Goal: Task Accomplishment & Management: Complete application form

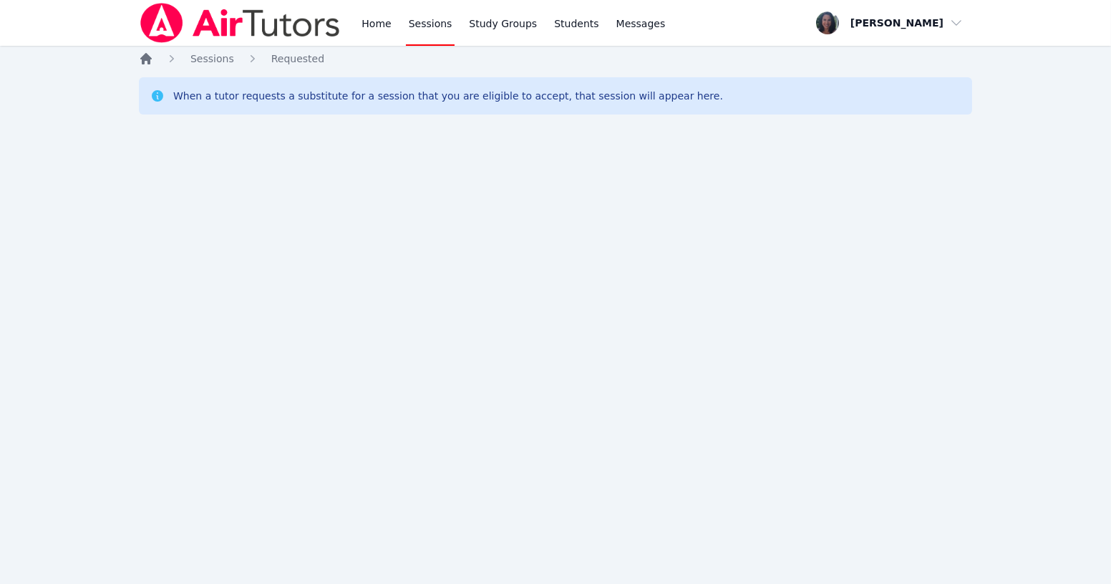
click at [150, 59] on icon "Breadcrumb" at bounding box center [145, 58] width 11 height 11
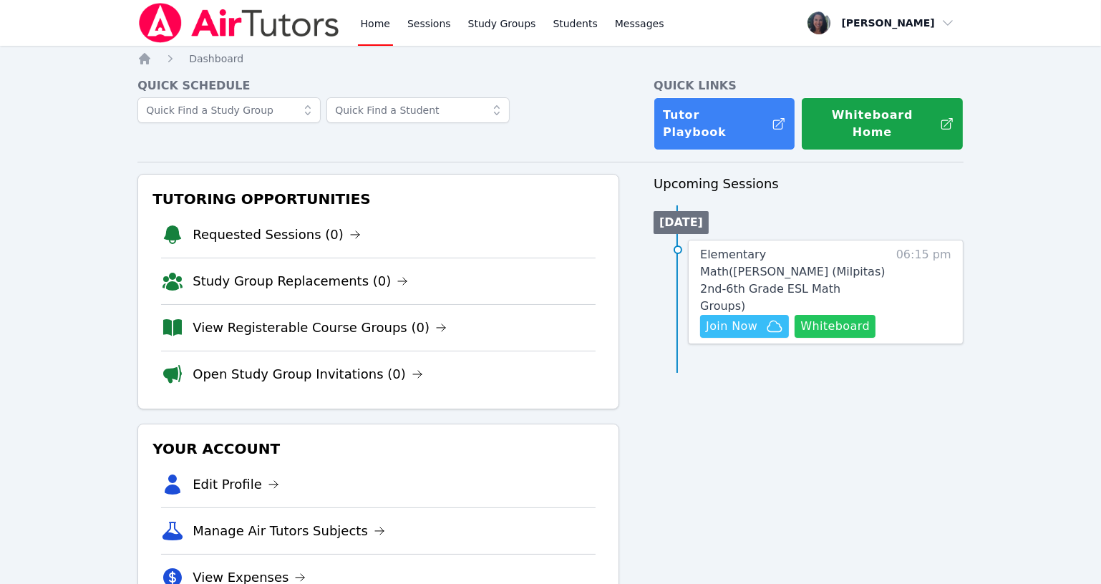
click at [823, 315] on button "Whiteboard" at bounding box center [835, 326] width 81 height 23
click at [752, 318] on span "Join Now" at bounding box center [732, 326] width 52 height 17
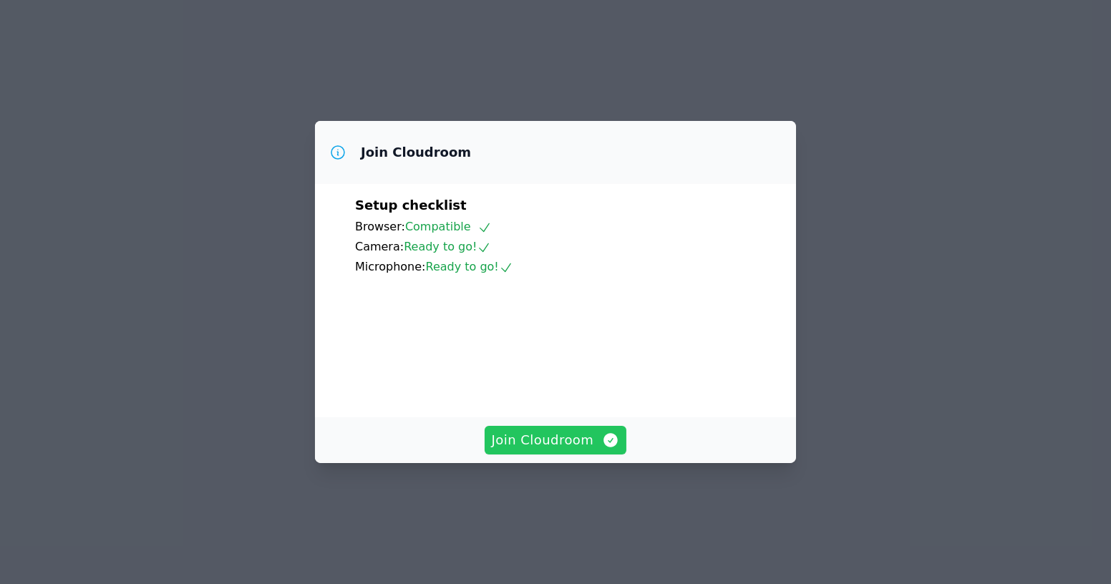
click at [539, 450] on span "Join Cloudroom" at bounding box center [556, 440] width 128 height 20
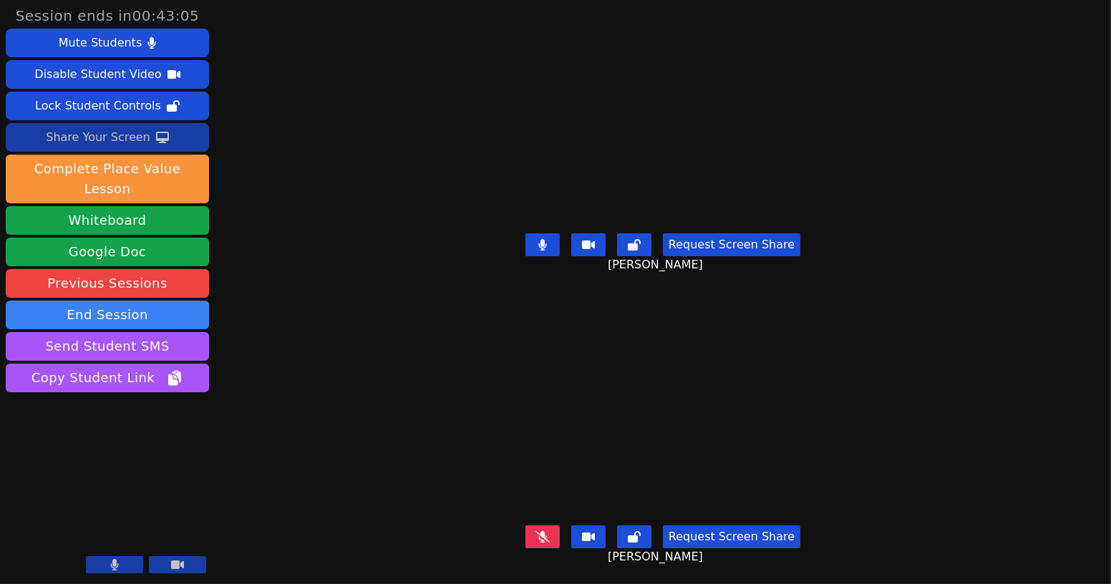
click at [132, 141] on div "Share Your Screen" at bounding box center [98, 137] width 105 height 23
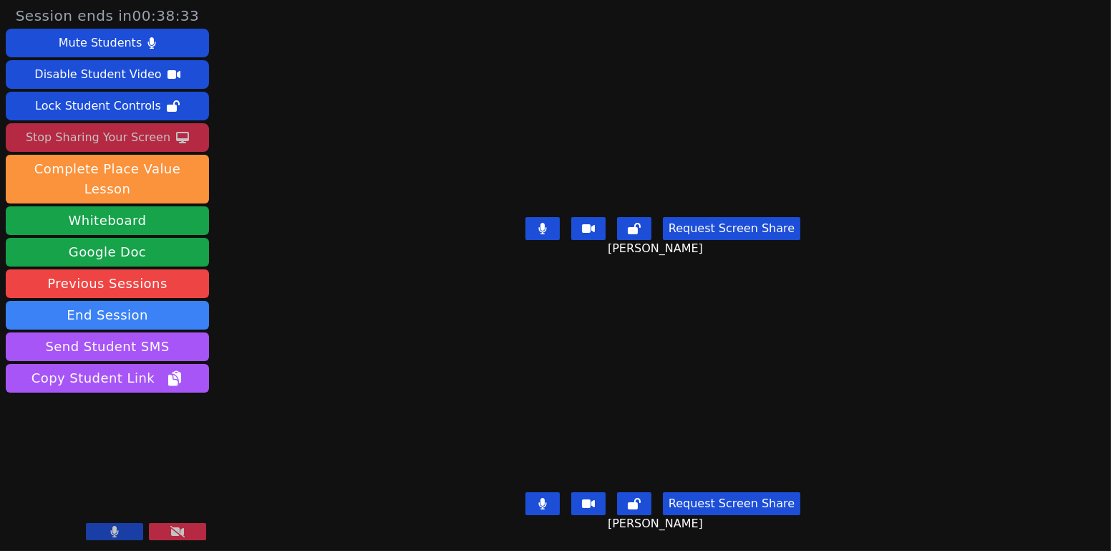
click at [175, 539] on button at bounding box center [177, 531] width 57 height 17
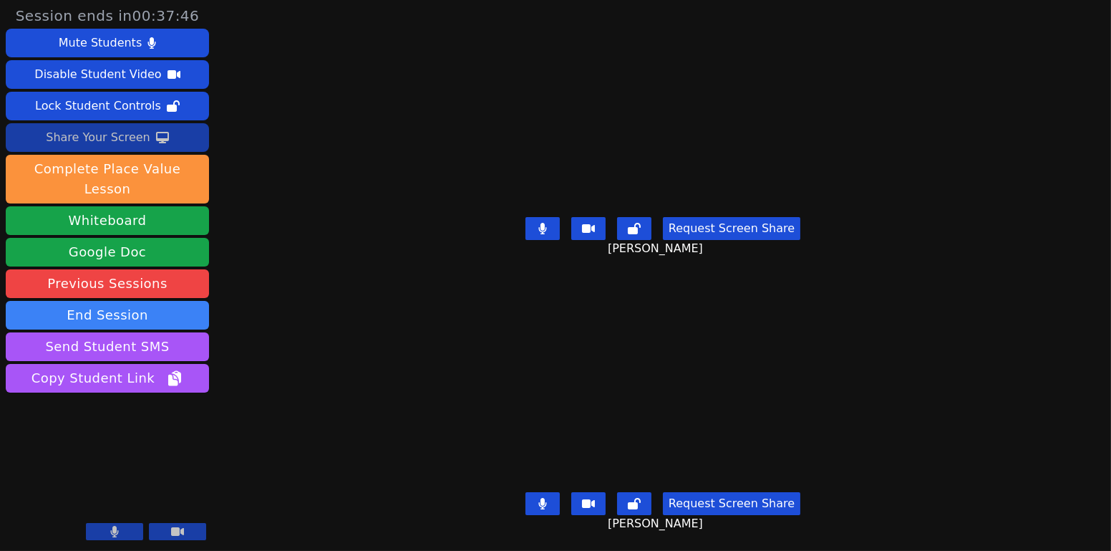
click at [103, 135] on div "Share Your Screen" at bounding box center [98, 137] width 105 height 23
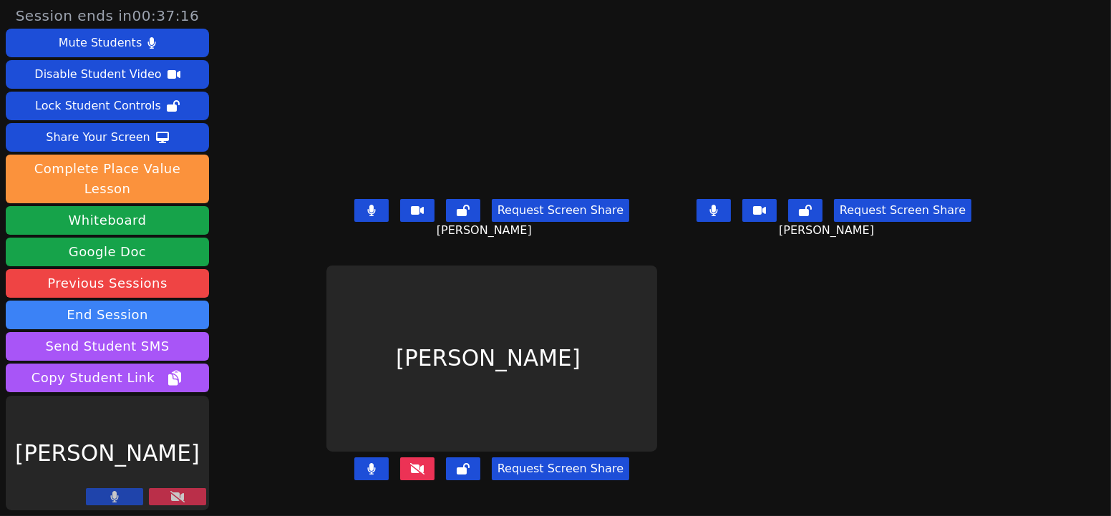
click at [410, 473] on icon at bounding box center [417, 468] width 14 height 11
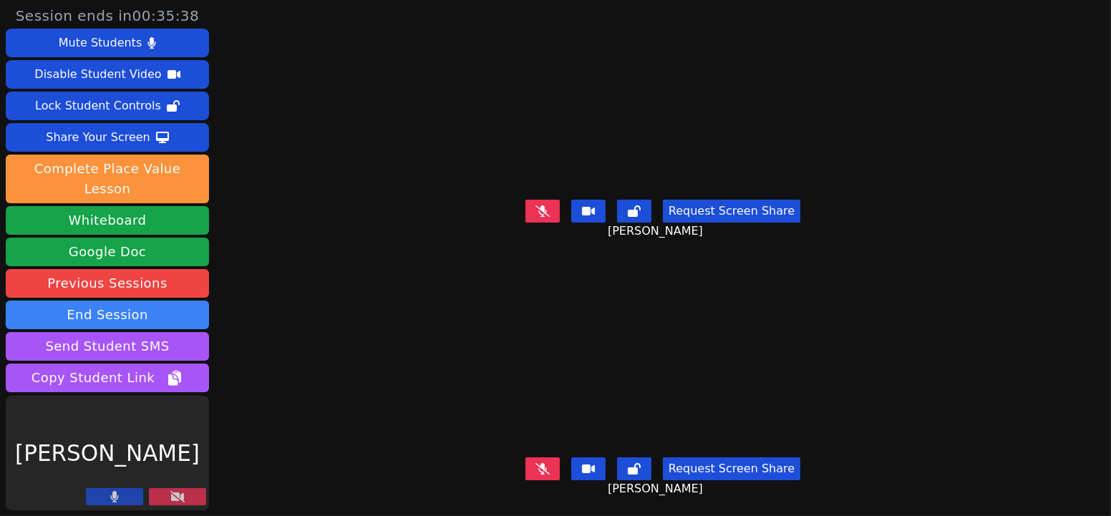
click at [809, 347] on video at bounding box center [663, 359] width 332 height 187
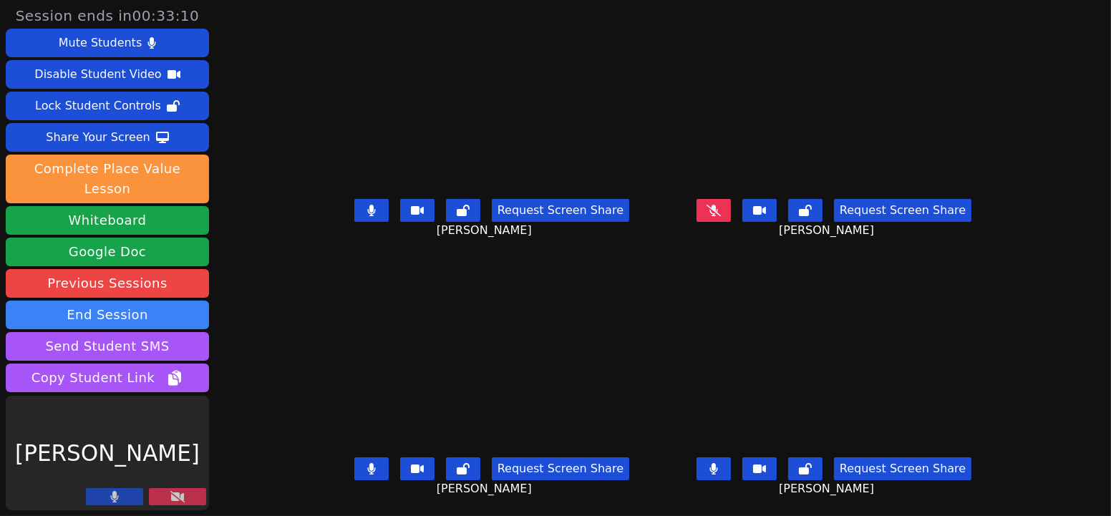
click at [354, 476] on button at bounding box center [371, 469] width 34 height 23
click at [731, 475] on button at bounding box center [714, 469] width 34 height 23
click at [354, 479] on button at bounding box center [371, 469] width 34 height 23
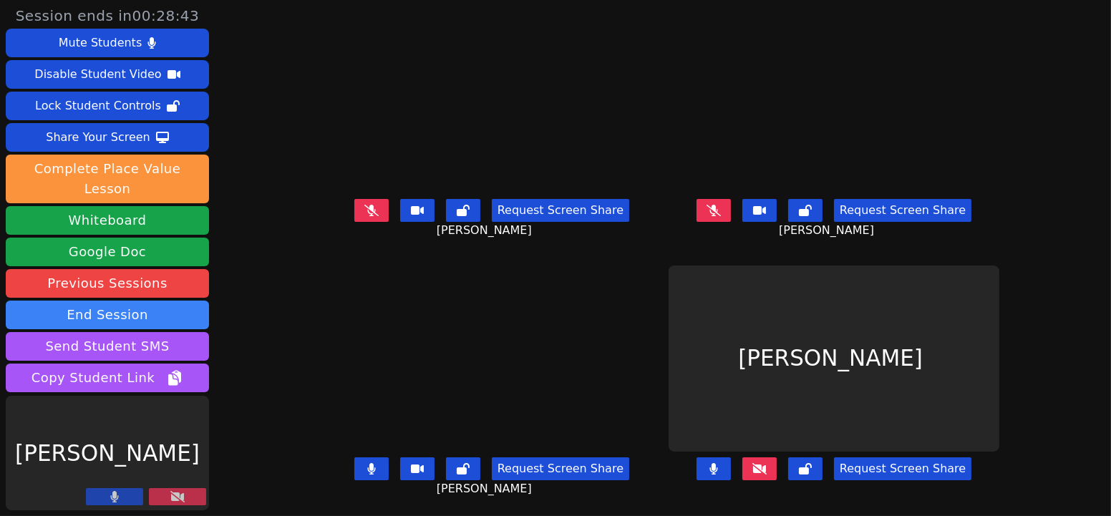
click at [365, 208] on icon at bounding box center [372, 210] width 14 height 11
click at [721, 212] on icon at bounding box center [714, 210] width 14 height 11
click at [358, 206] on button at bounding box center [371, 210] width 34 height 23
click at [367, 467] on icon at bounding box center [371, 468] width 9 height 11
click at [721, 210] on icon at bounding box center [714, 210] width 14 height 11
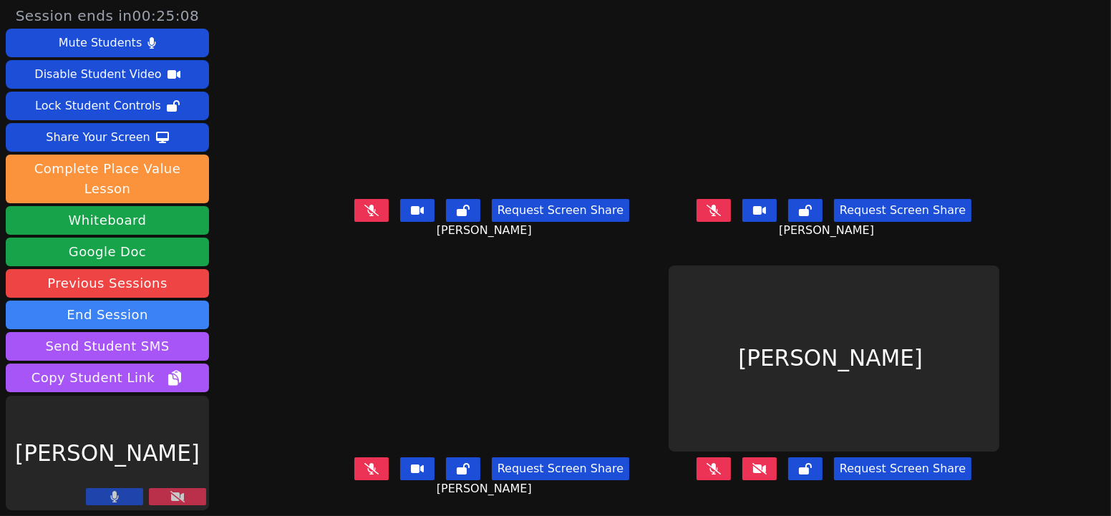
click at [721, 215] on icon at bounding box center [714, 210] width 14 height 11
click at [365, 212] on icon at bounding box center [372, 210] width 14 height 11
click at [731, 469] on button at bounding box center [714, 469] width 34 height 23
click at [731, 211] on button at bounding box center [714, 210] width 34 height 23
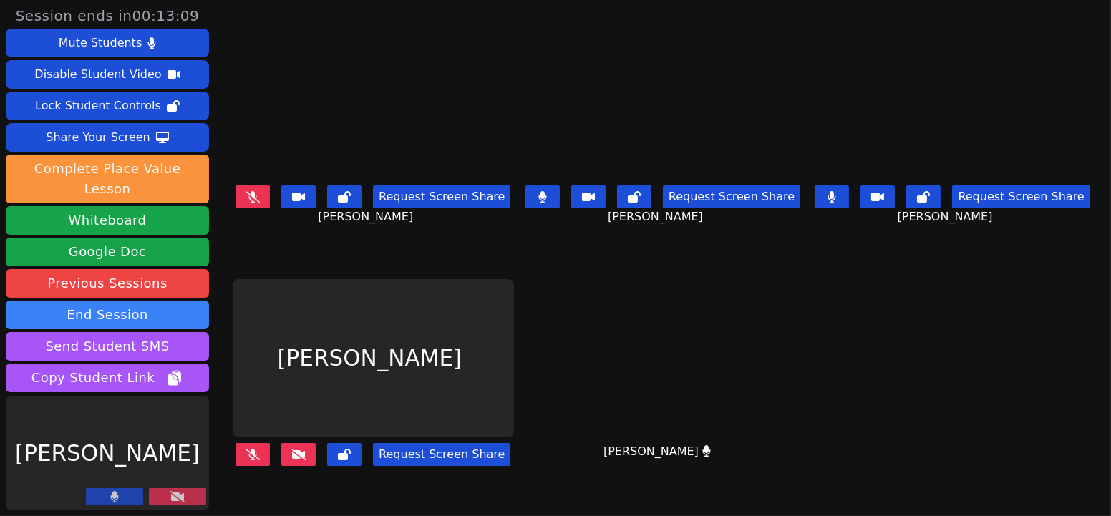
click at [549, 191] on button at bounding box center [543, 196] width 34 height 23
click at [836, 201] on icon at bounding box center [832, 196] width 9 height 11
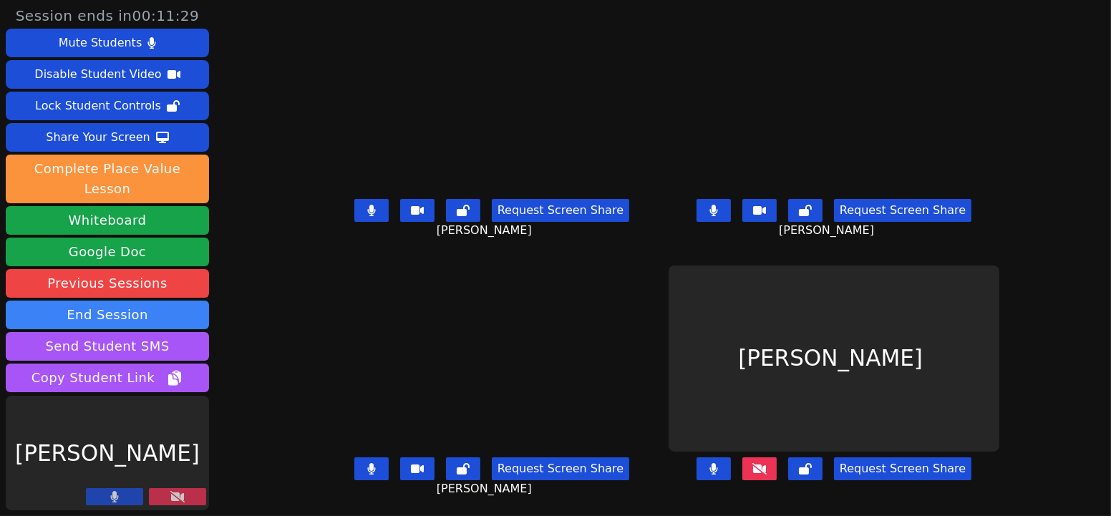
click at [718, 472] on icon at bounding box center [714, 468] width 9 height 11
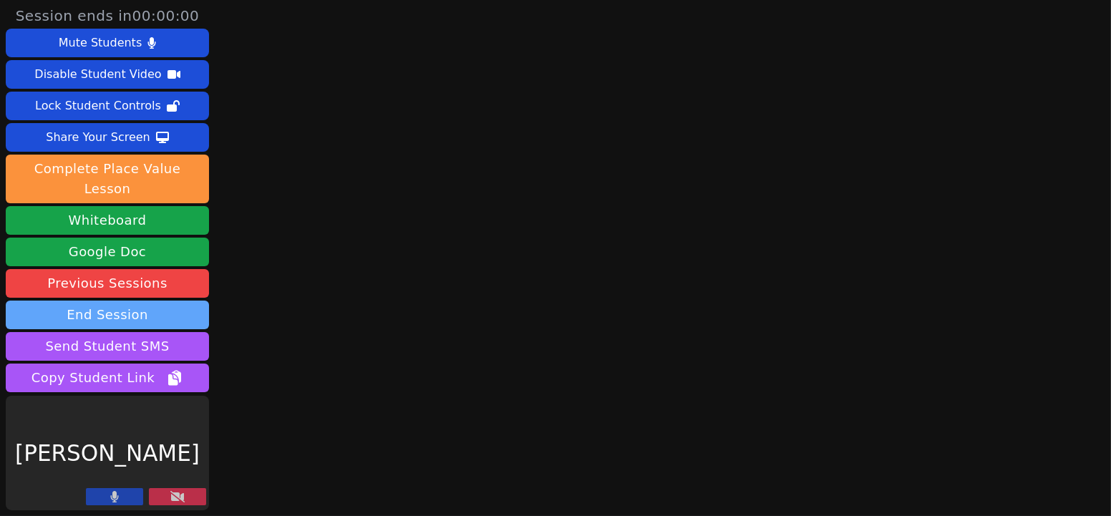
click at [140, 301] on button "End Session" at bounding box center [107, 315] width 203 height 29
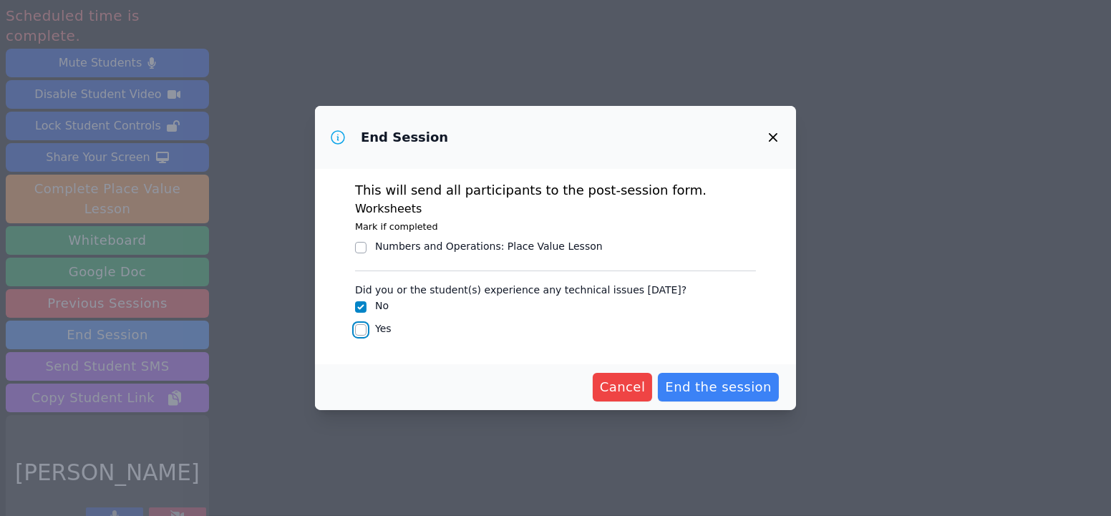
click at [365, 328] on input "Yes" at bounding box center [360, 329] width 11 height 11
checkbox input "true"
checkbox input "false"
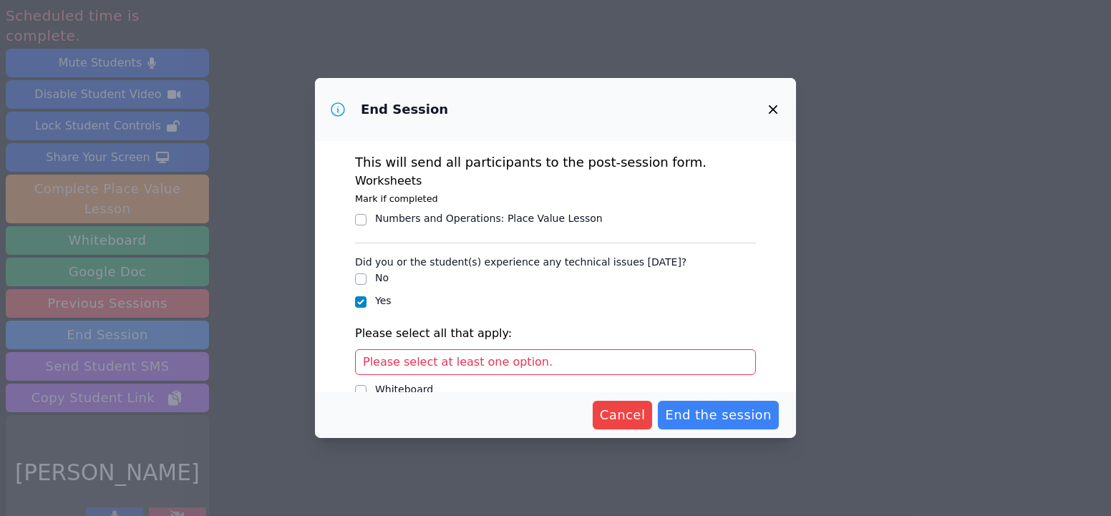
click at [422, 370] on div "Please select at least one option." at bounding box center [555, 362] width 401 height 26
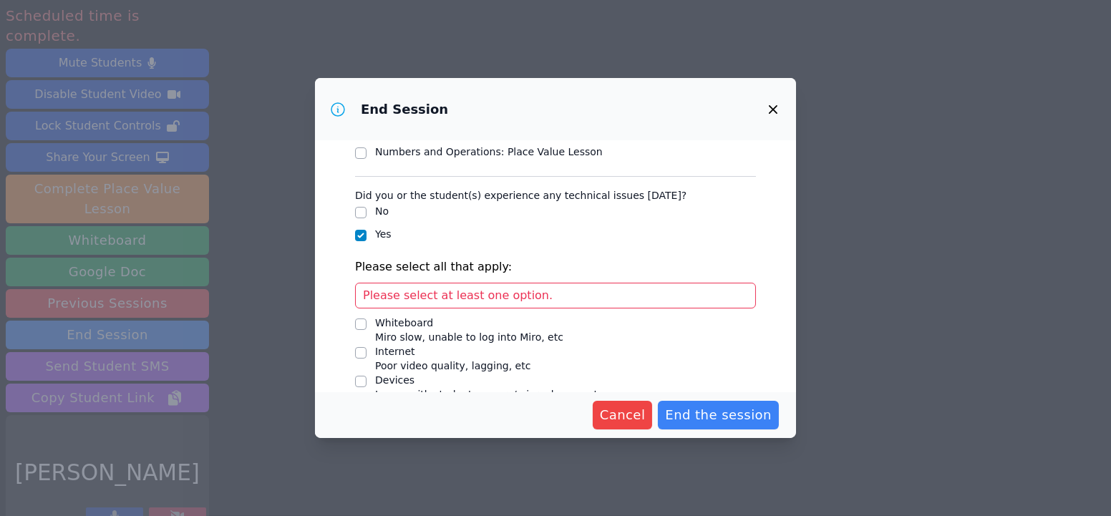
scroll to position [130, 0]
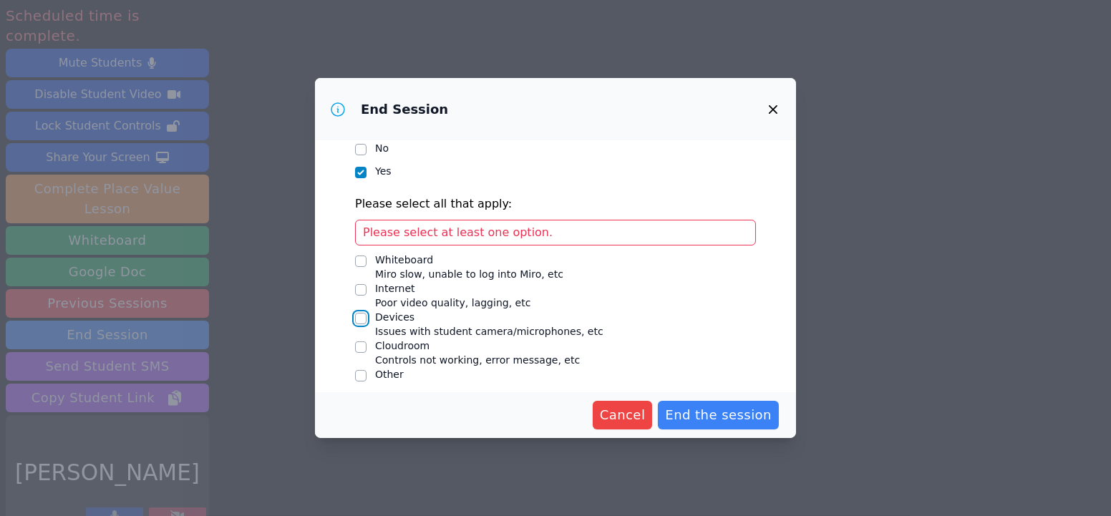
click at [362, 317] on input "Devices Issues with student camera/microphones, etc" at bounding box center [360, 318] width 11 height 11
checkbox input "true"
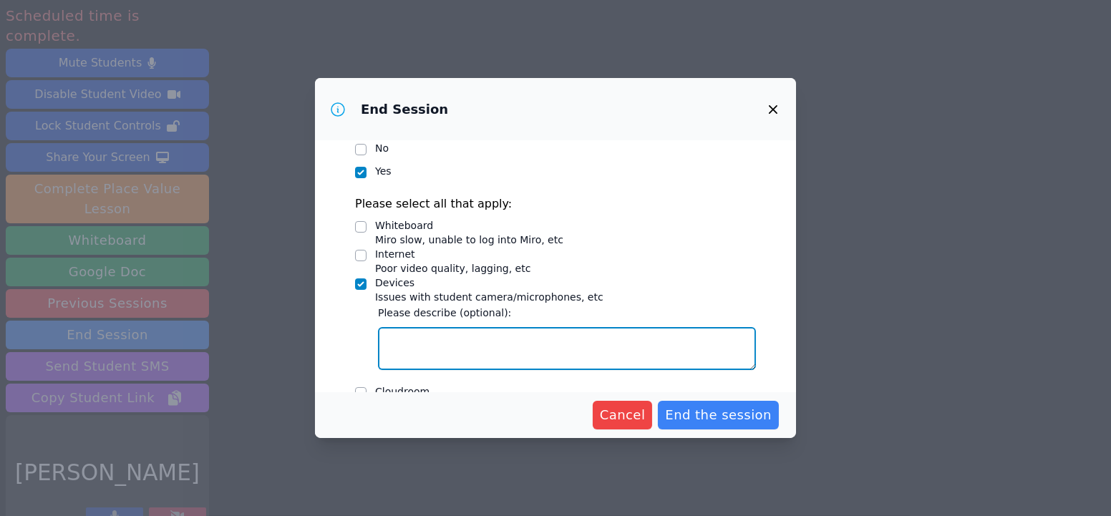
click at [432, 340] on textarea "Devices Issues with student camera/microphones, etc" at bounding box center [567, 348] width 378 height 43
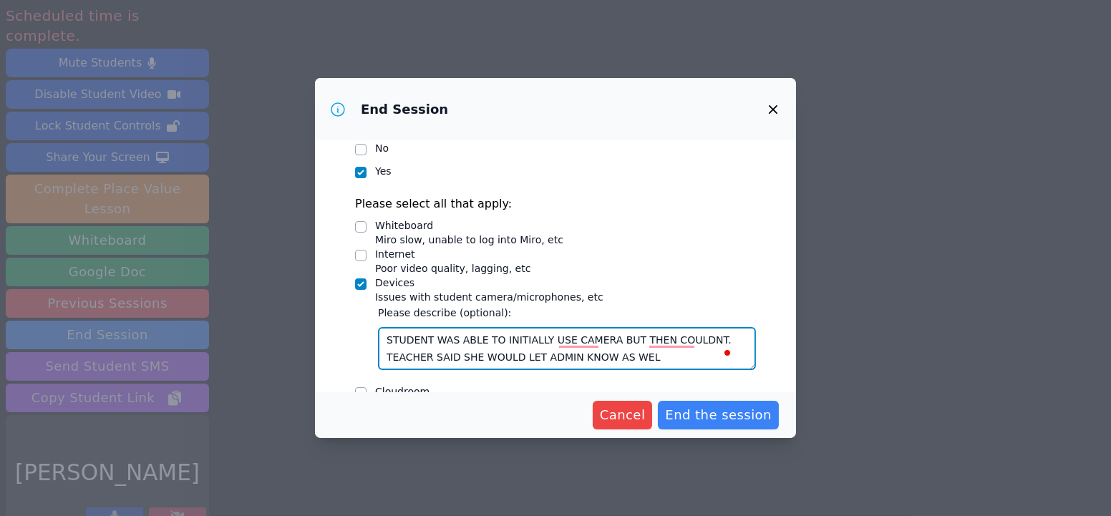
type textarea "STUDENT WAS ABLE TO INITIALLY USE CAMERA BUT THEN COULDNT. TEACHER SAID SHE WOU…"
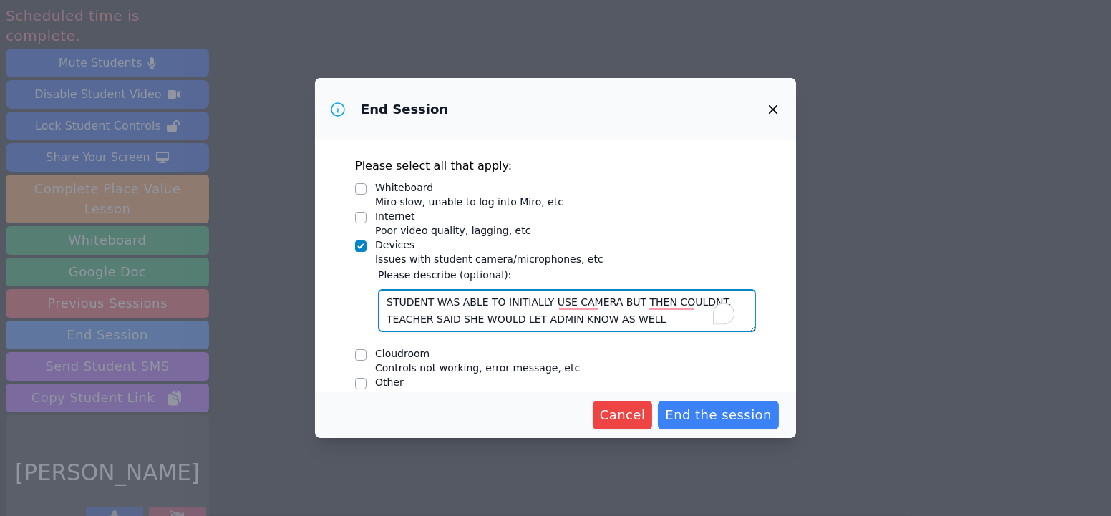
scroll to position [184, 0]
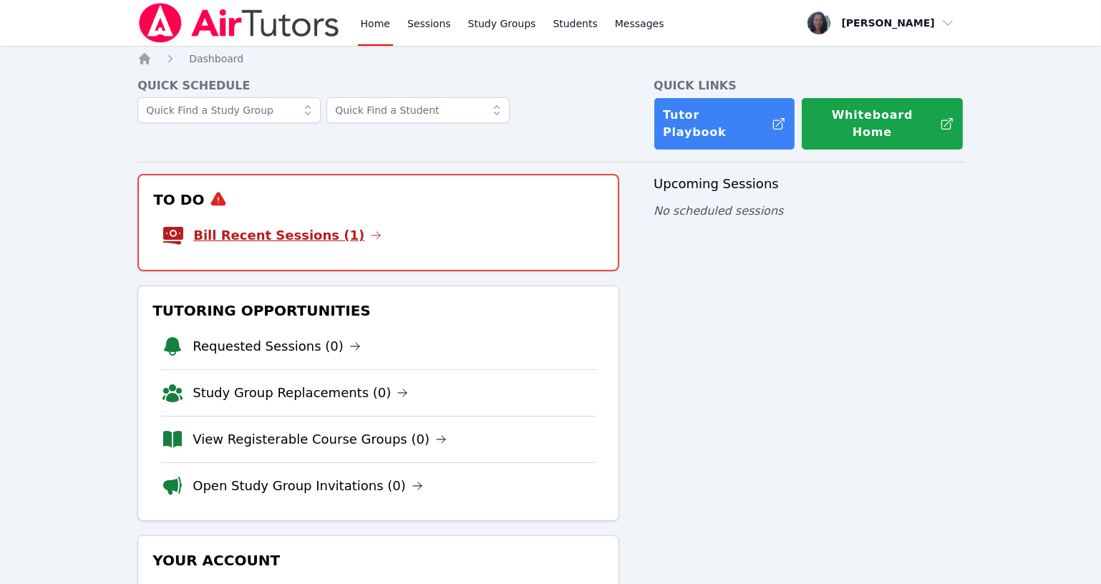
click at [289, 226] on link "Bill Recent Sessions (1)" at bounding box center [287, 236] width 188 height 20
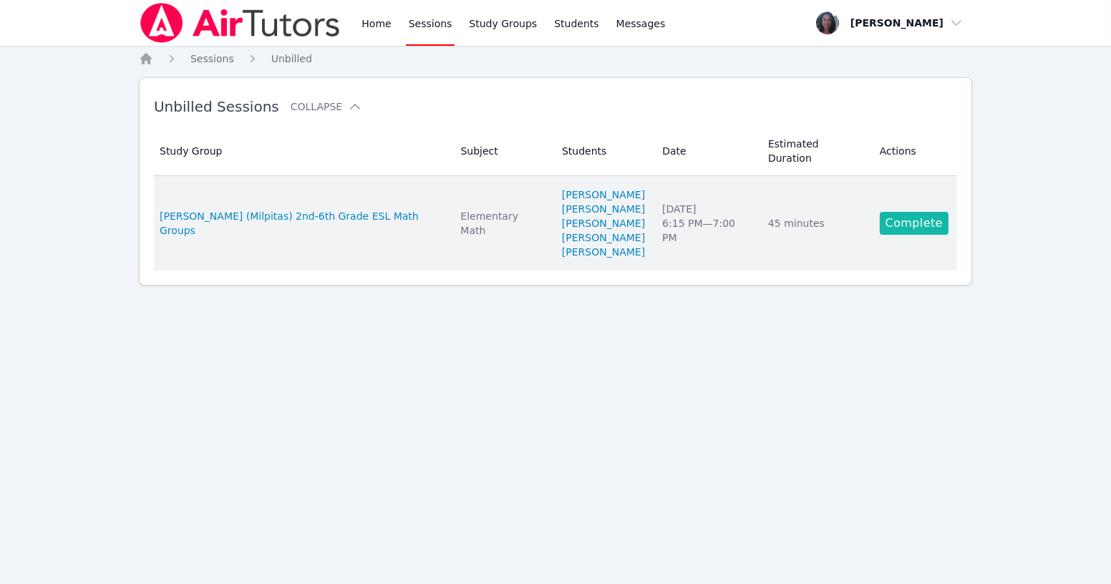
click at [930, 212] on link "Complete" at bounding box center [914, 223] width 69 height 23
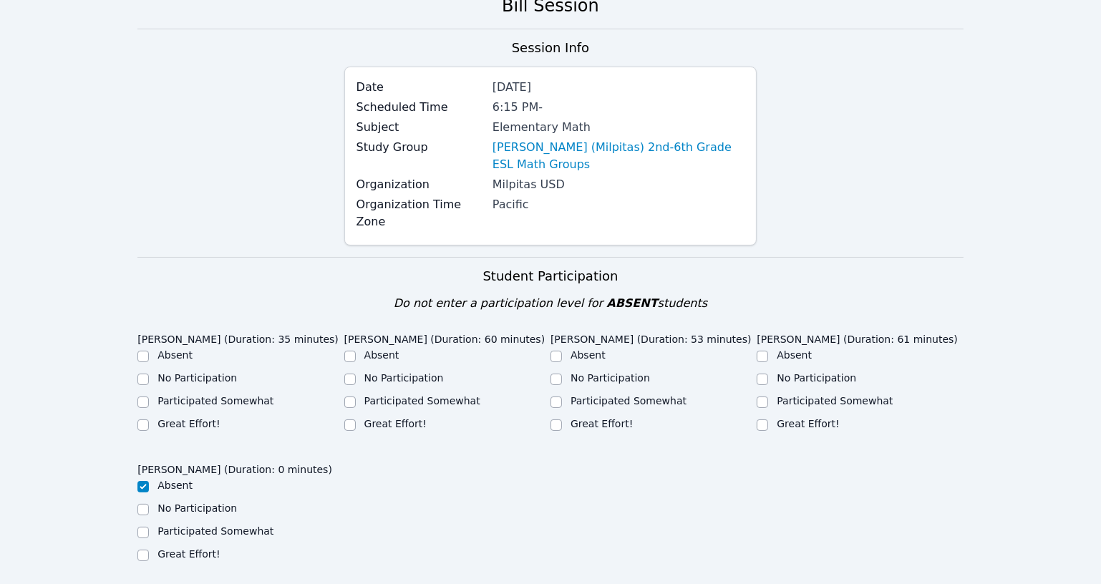
scroll to position [130, 0]
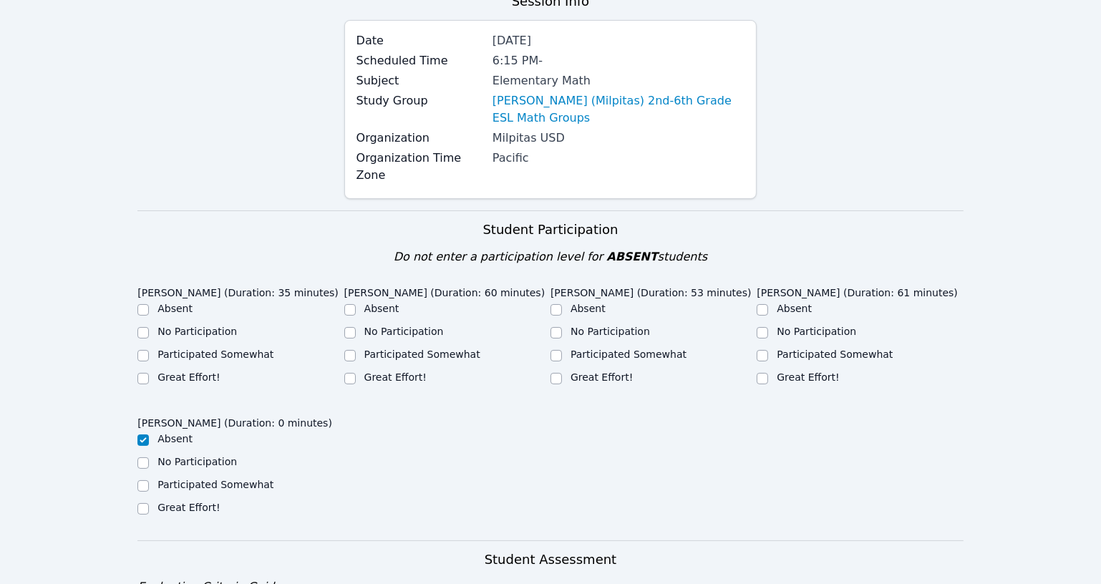
click at [149, 373] on div "Great Effort!" at bounding box center [240, 378] width 206 height 17
click at [153, 376] on div "Great Effort!" at bounding box center [240, 378] width 206 height 17
click at [148, 376] on input "Great Effort!" at bounding box center [142, 378] width 11 height 11
checkbox input "true"
click at [347, 373] on input "Great Effort!" at bounding box center [349, 378] width 11 height 11
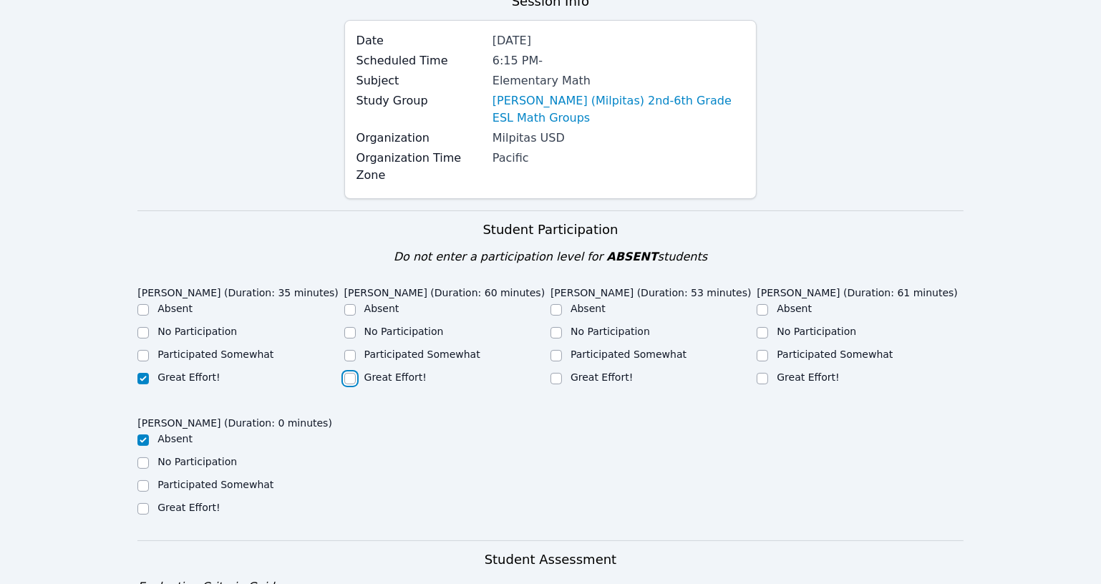
checkbox input "true"
click at [551, 373] on input "Great Effort!" at bounding box center [556, 378] width 11 height 11
checkbox input "true"
click at [763, 373] on input "Great Effort!" at bounding box center [762, 378] width 11 height 11
checkbox input "true"
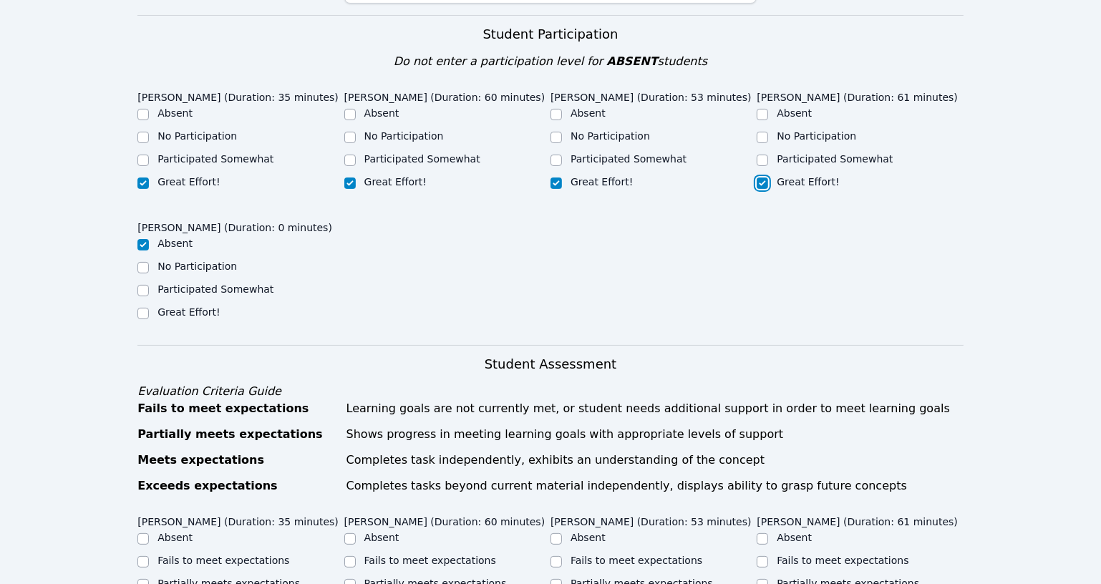
scroll to position [455, 0]
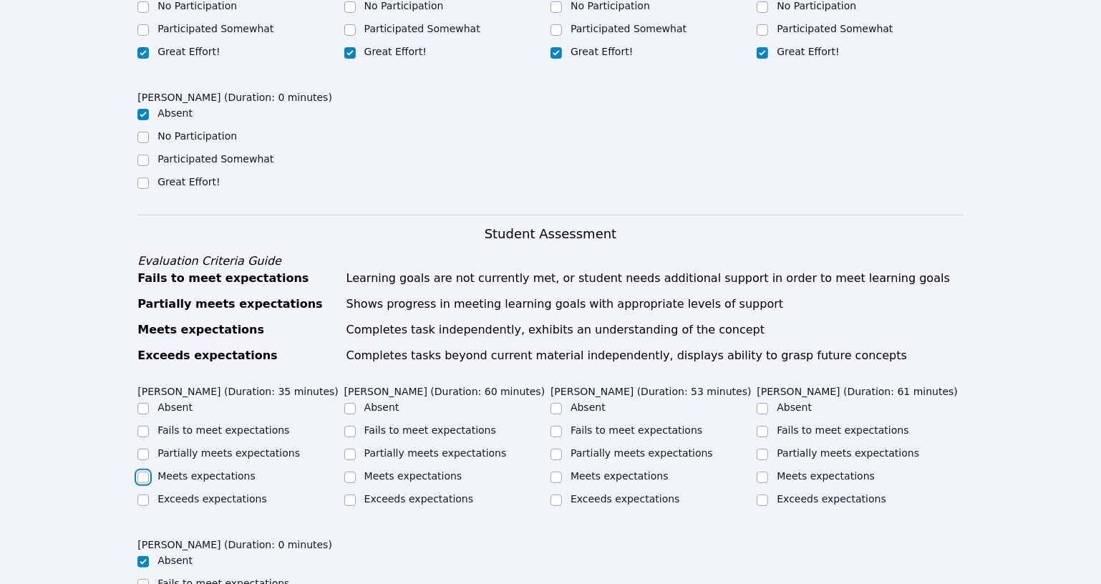
click at [140, 483] on input "Meets expectations" at bounding box center [142, 477] width 11 height 11
checkbox input "true"
click at [352, 452] on input "Partially meets expectations" at bounding box center [349, 454] width 11 height 11
checkbox input "true"
click at [554, 452] on input "Partially meets expectations" at bounding box center [556, 454] width 11 height 11
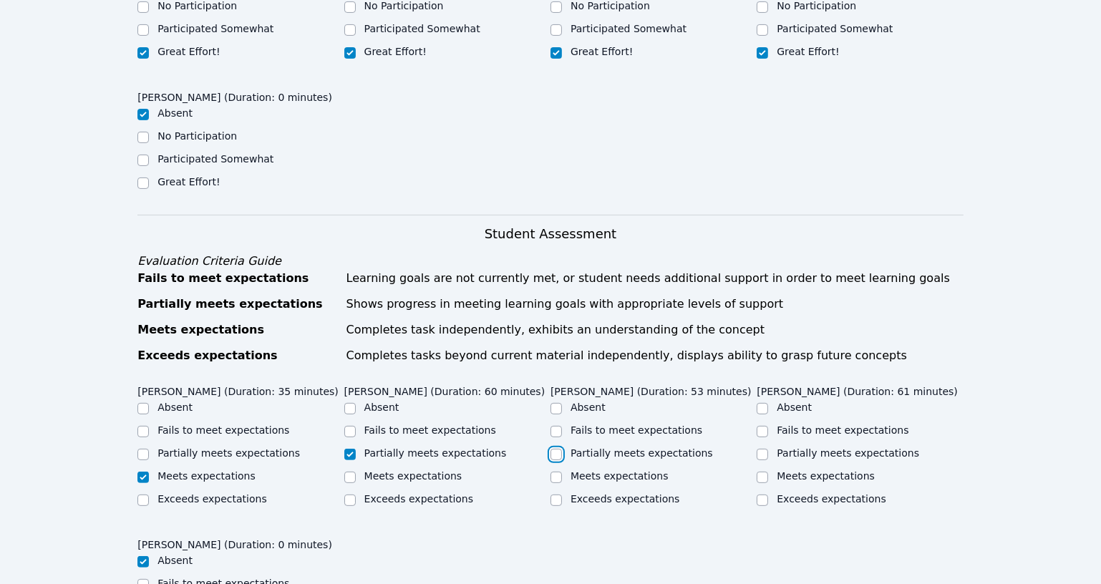
checkbox input "true"
click at [757, 475] on input "Meets expectations" at bounding box center [762, 477] width 11 height 11
checkbox input "true"
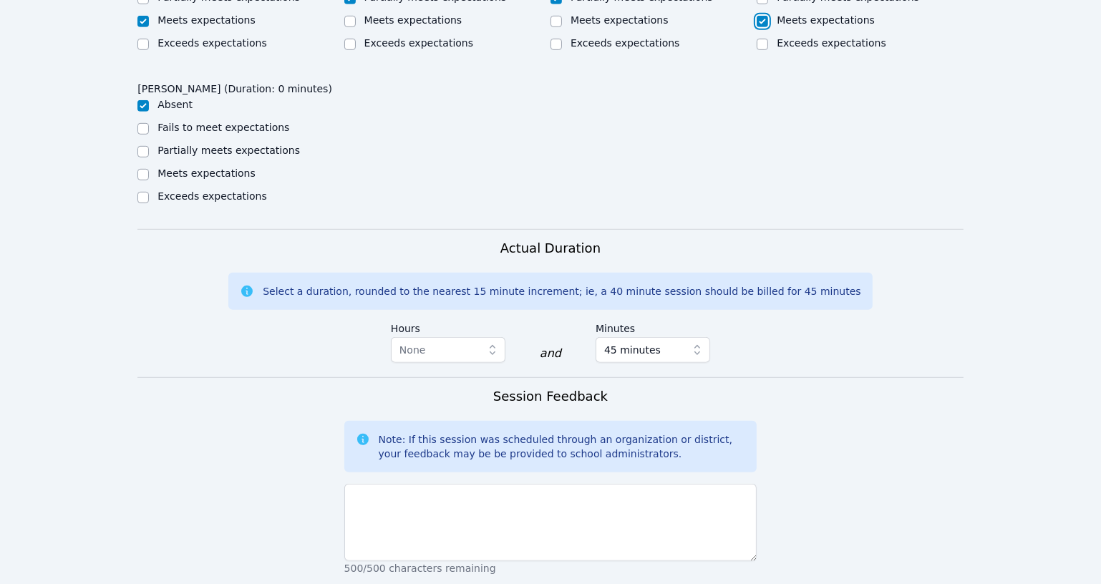
scroll to position [1041, 0]
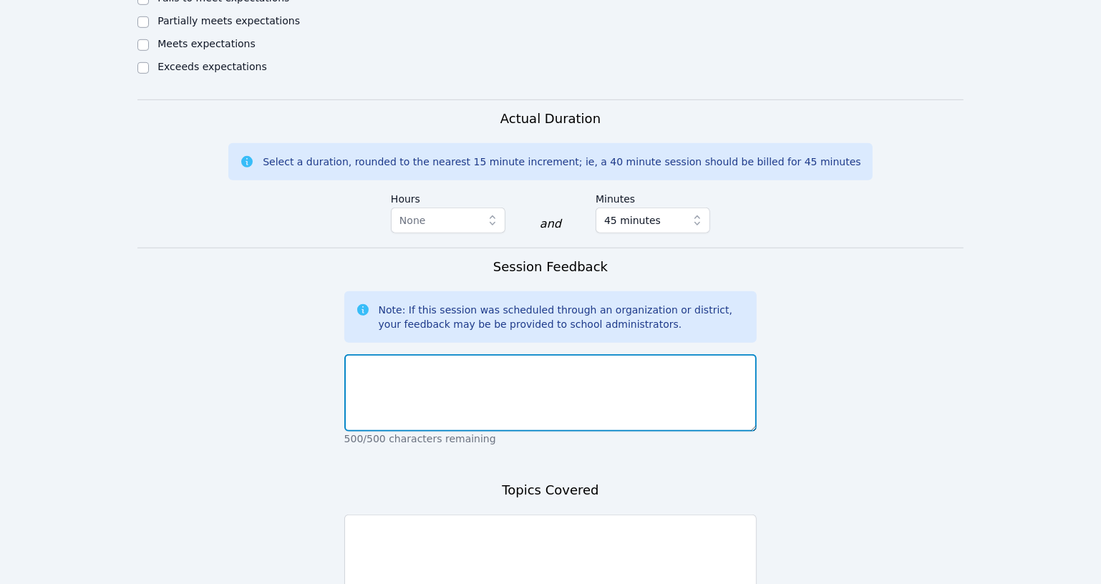
click at [408, 399] on textarea at bounding box center [550, 392] width 413 height 77
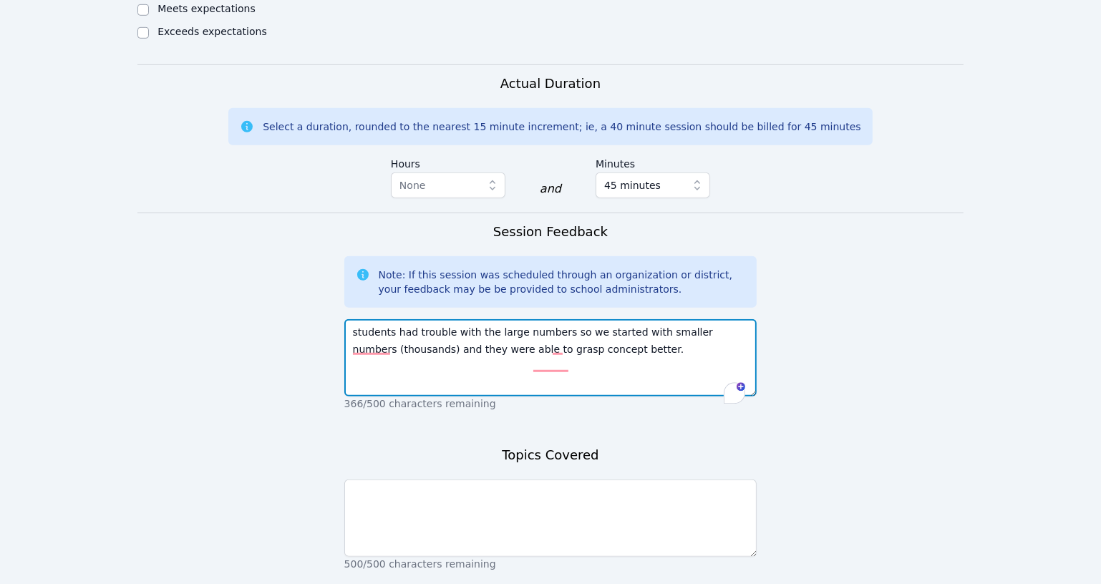
scroll to position [1106, 0]
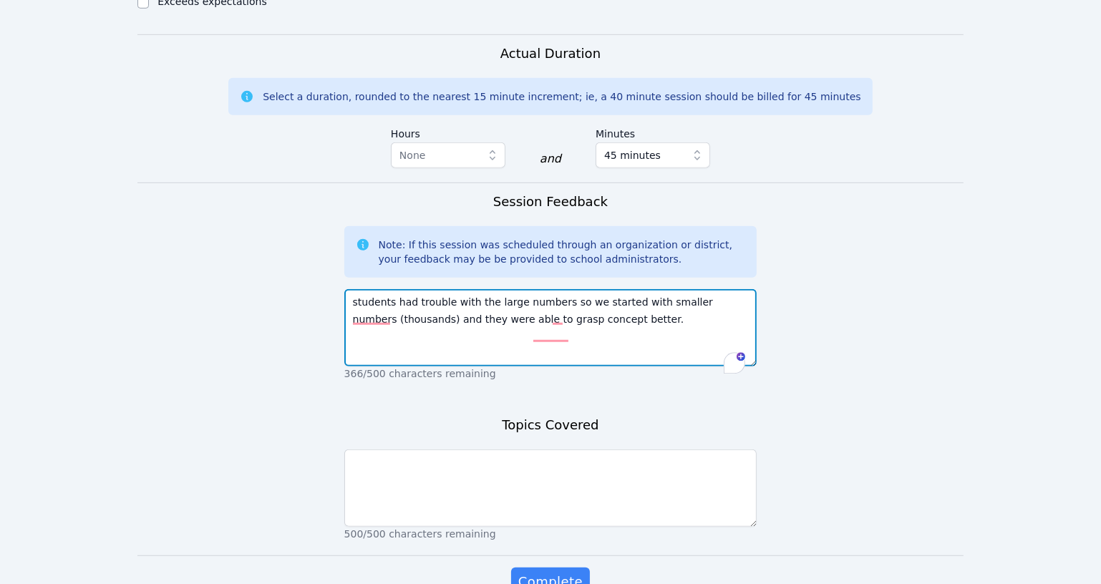
type textarea "students had trouble with the large numbers so we started with smaller numbers …"
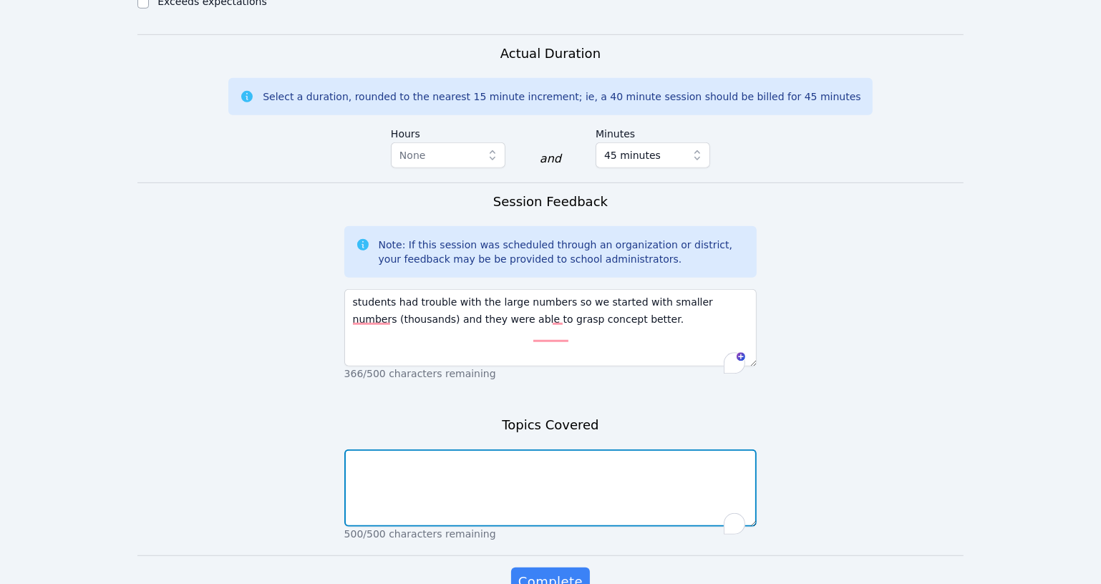
click at [446, 501] on textarea "To enrich screen reader interactions, please activate Accessibility in Grammarl…" at bounding box center [550, 488] width 413 height 77
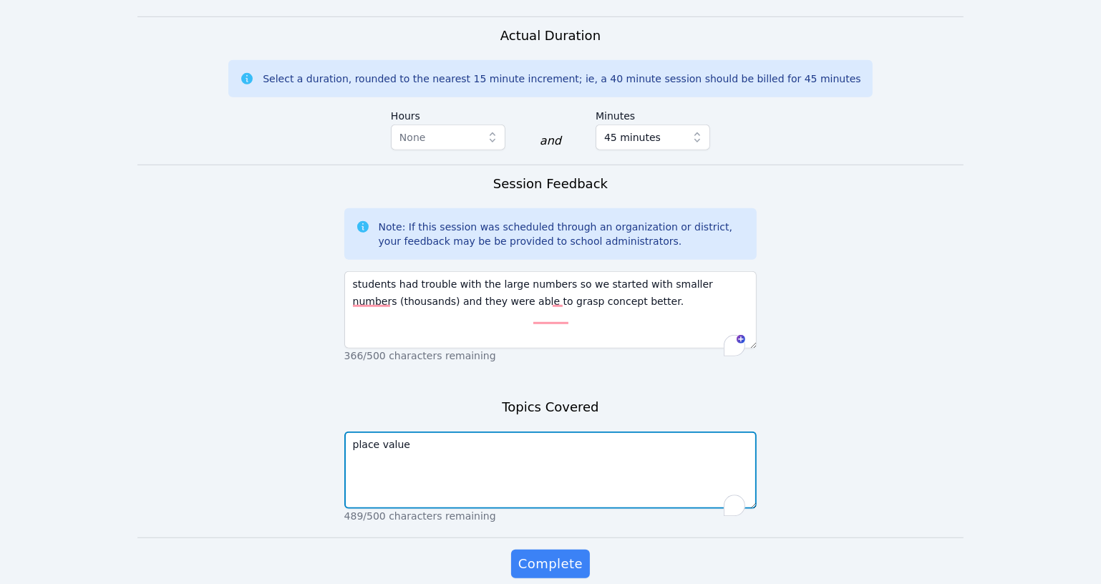
scroll to position [1202, 0]
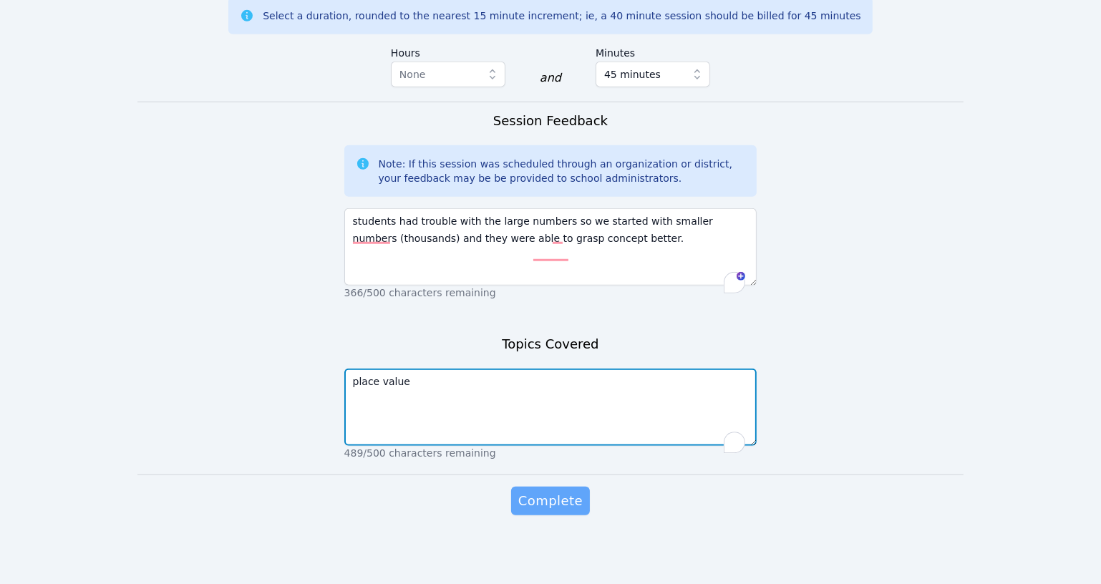
type textarea "place value"
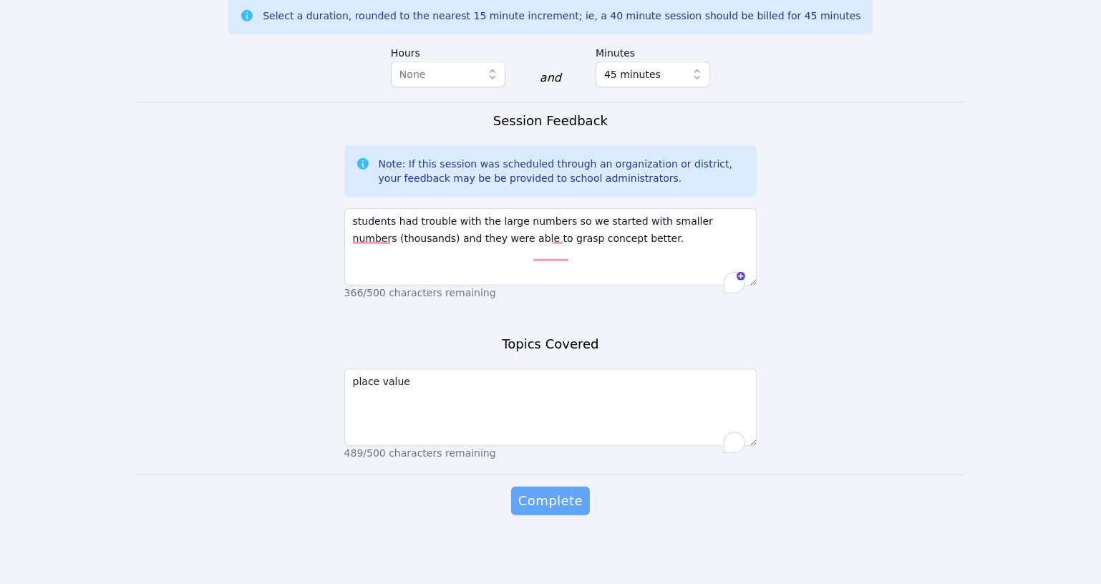
click at [536, 507] on span "Complete" at bounding box center [550, 501] width 64 height 20
